Goal: Navigation & Orientation: Find specific page/section

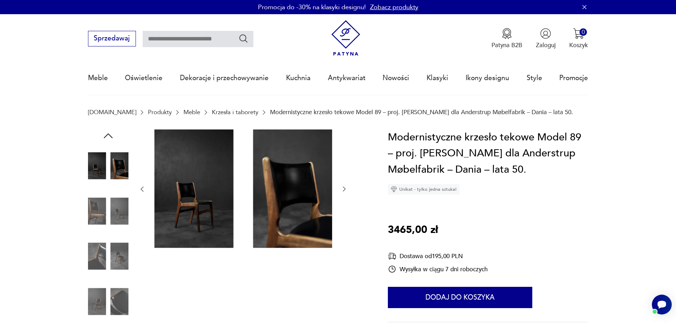
click at [183, 111] on link "Meble" at bounding box center [191, 112] width 17 height 7
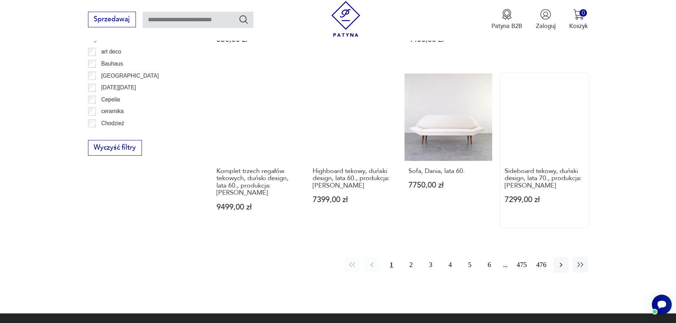
scroll to position [816, 0]
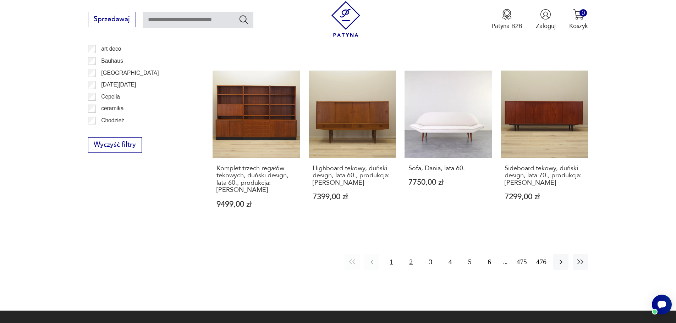
click at [409, 254] on button "2" at bounding box center [410, 261] width 15 height 15
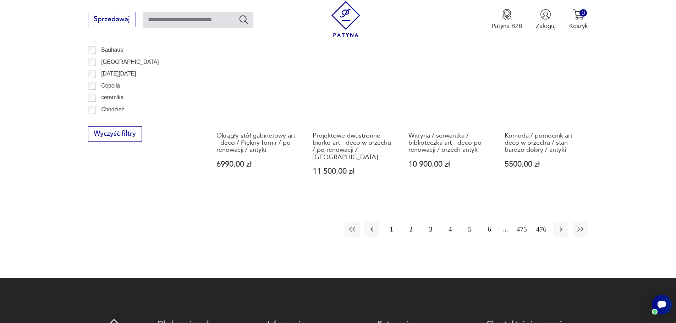
scroll to position [839, 0]
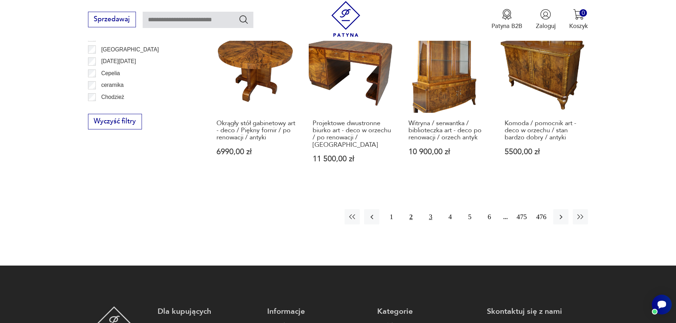
click at [428, 209] on button "3" at bounding box center [430, 216] width 15 height 15
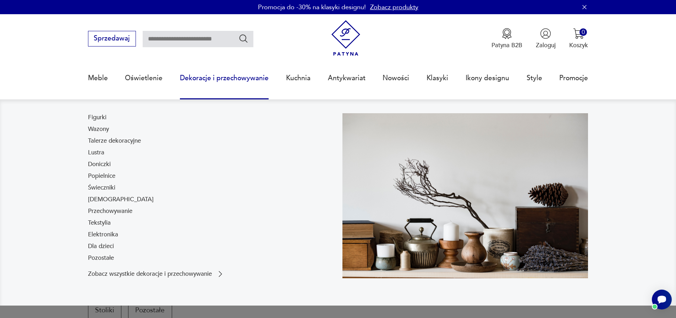
click at [224, 78] on link "Dekoracje i przechowywanie" at bounding box center [224, 78] width 89 height 33
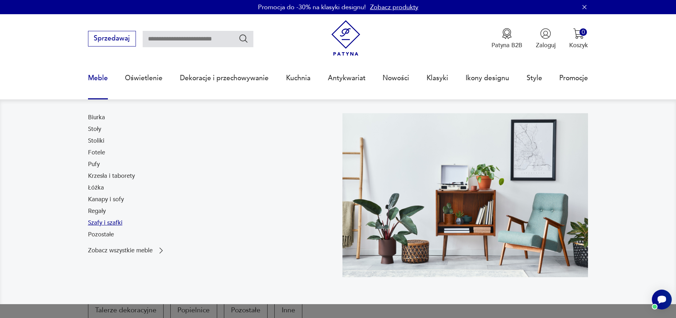
click at [110, 222] on link "Szafy i szafki" at bounding box center [105, 222] width 34 height 9
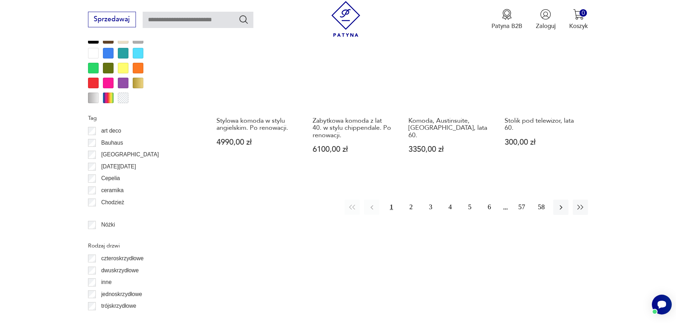
scroll to position [875, 0]
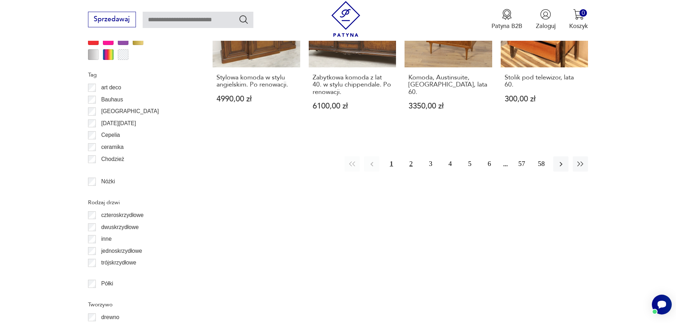
click at [414, 163] on button "2" at bounding box center [410, 163] width 15 height 15
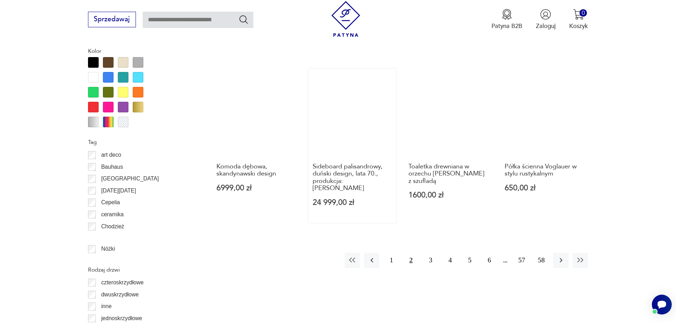
scroll to position [808, 0]
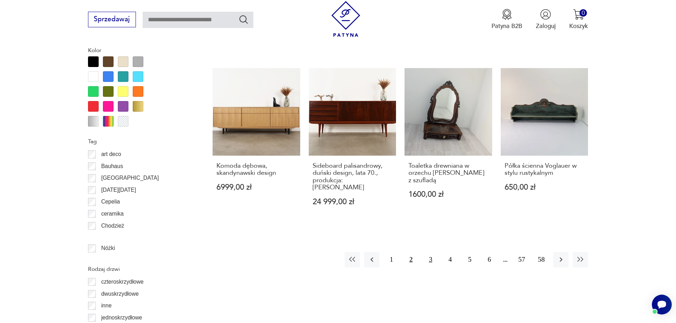
click at [434, 252] on button "3" at bounding box center [430, 259] width 15 height 15
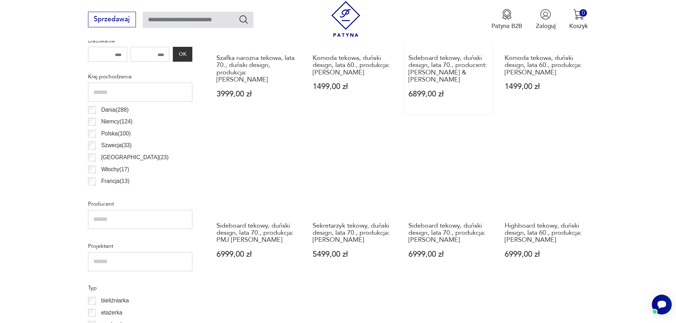
scroll to position [489, 0]
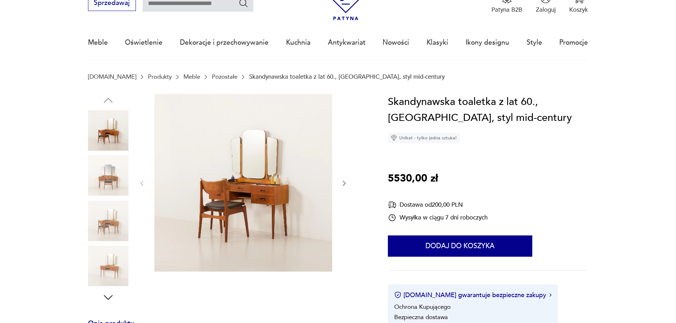
scroll to position [35, 0]
click at [258, 191] on img at bounding box center [243, 183] width 178 height 178
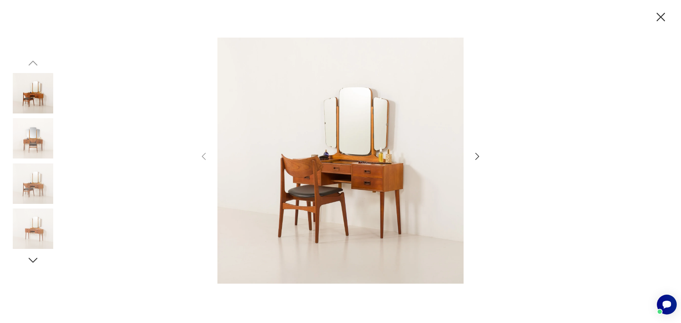
scroll to position [0, 0]
click at [476, 158] on icon "button" at bounding box center [477, 156] width 10 height 10
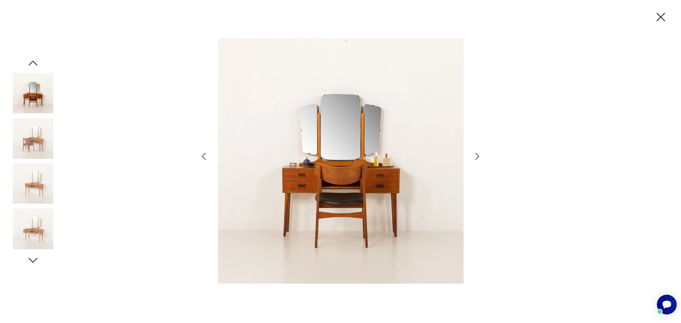
click at [476, 158] on icon "button" at bounding box center [477, 156] width 10 height 10
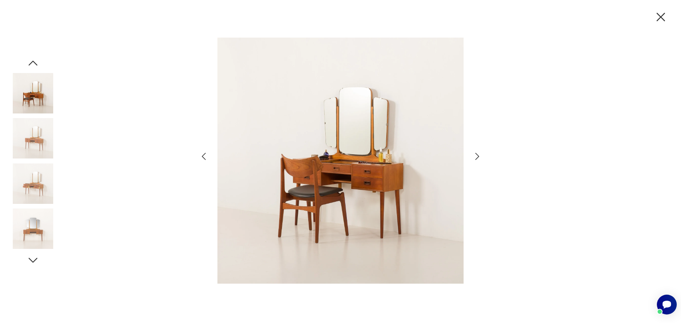
click at [476, 158] on icon "button" at bounding box center [477, 156] width 10 height 10
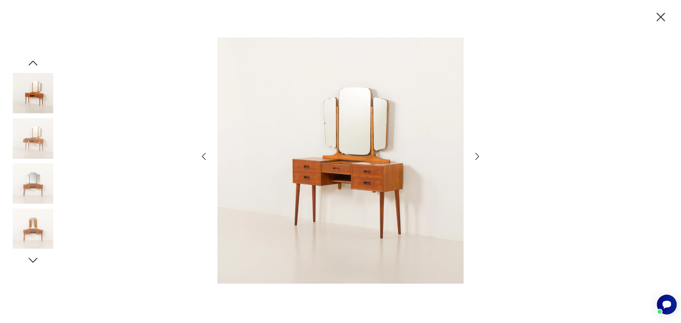
click at [476, 158] on icon "button" at bounding box center [477, 156] width 10 height 10
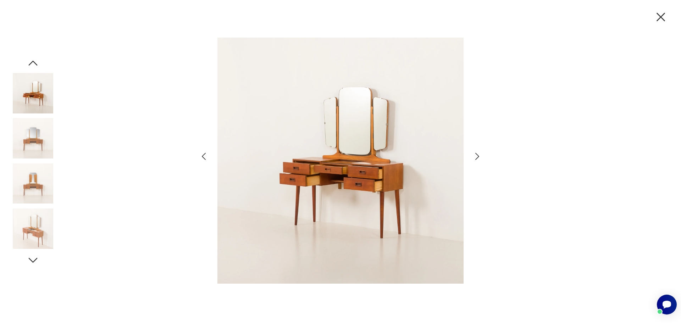
click at [476, 158] on icon "button" at bounding box center [477, 156] width 10 height 10
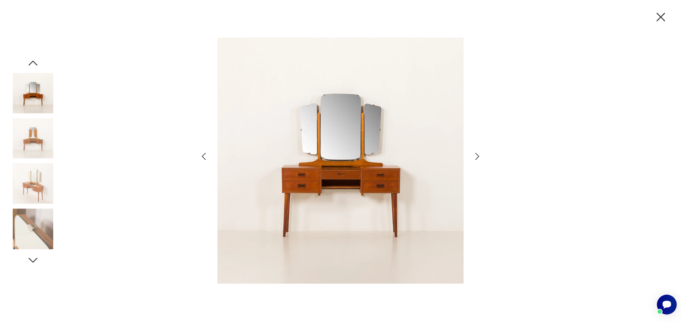
click at [476, 158] on icon "button" at bounding box center [477, 156] width 10 height 10
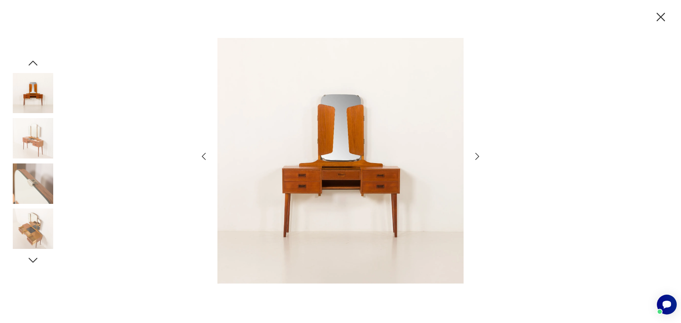
click at [476, 158] on icon "button" at bounding box center [477, 156] width 10 height 10
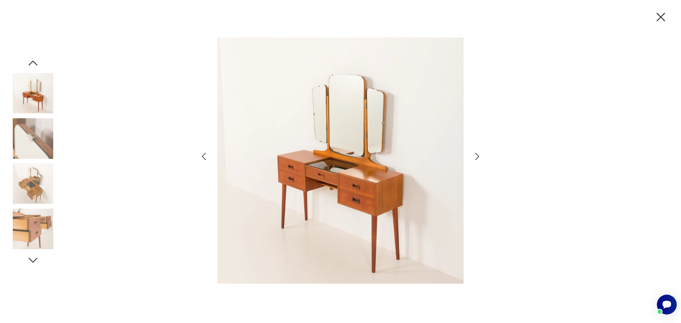
click at [476, 158] on icon "button" at bounding box center [477, 156] width 10 height 10
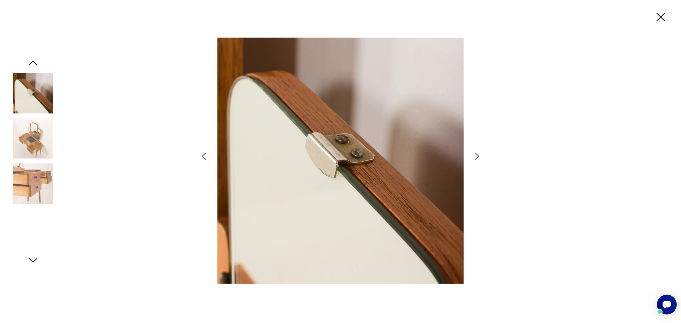
click at [476, 158] on icon "button" at bounding box center [477, 156] width 10 height 10
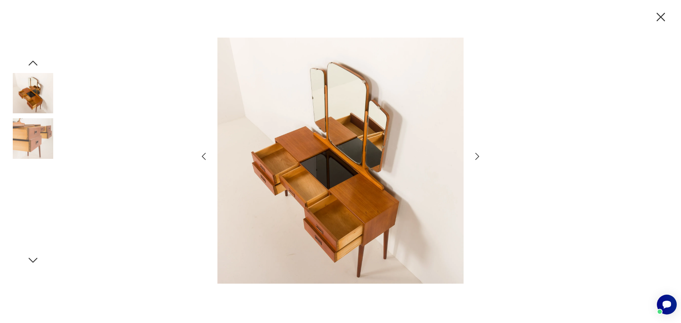
click at [476, 158] on icon "button" at bounding box center [477, 156] width 10 height 10
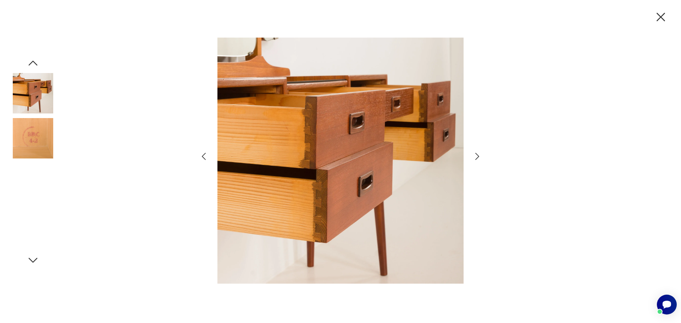
click at [476, 158] on icon "button" at bounding box center [477, 156] width 10 height 10
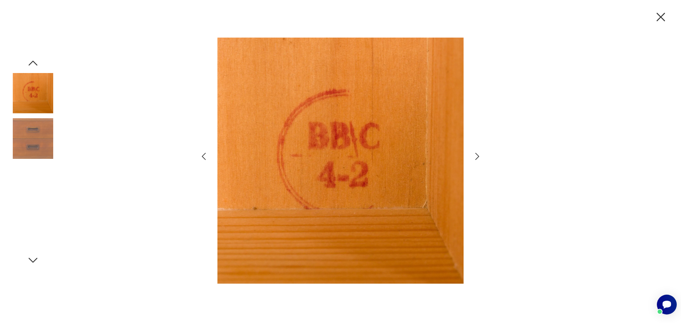
click at [476, 158] on icon "button" at bounding box center [477, 156] width 10 height 10
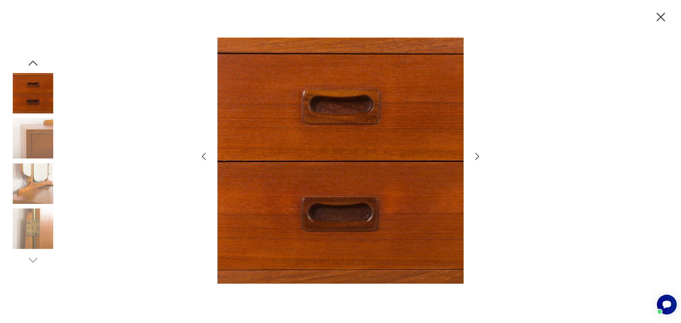
click at [476, 158] on icon "button" at bounding box center [477, 156] width 10 height 10
